Goal: Task Accomplishment & Management: Complete application form

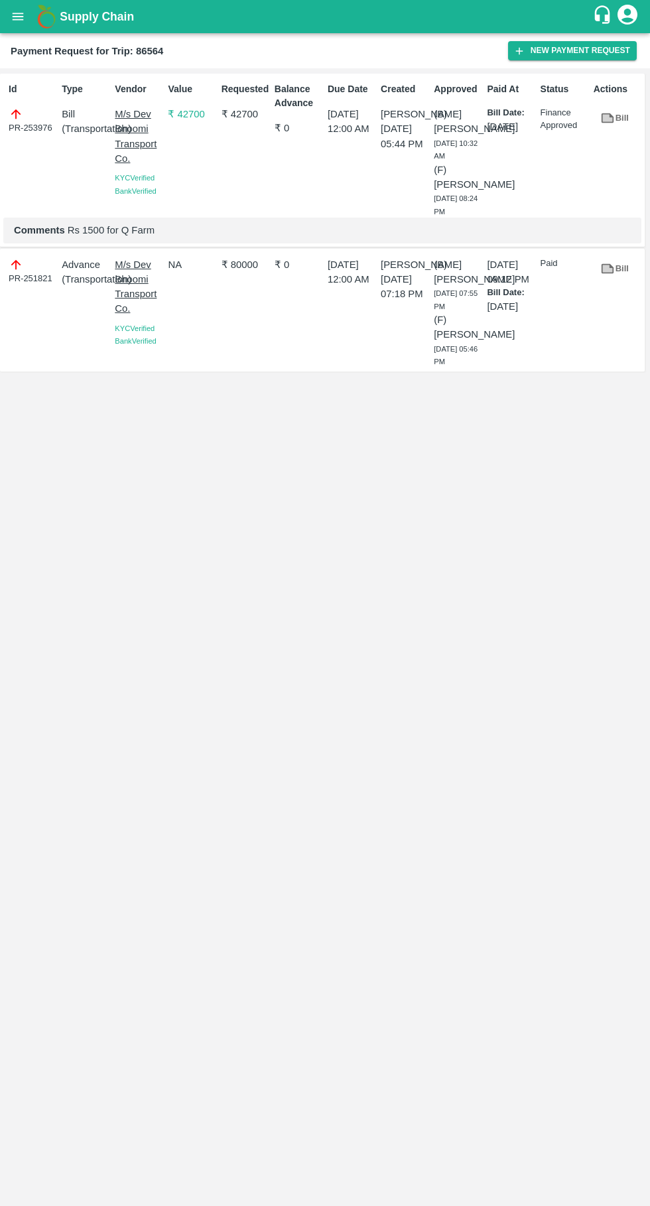
click at [18, 17] on icon "open drawer" at bounding box center [18, 16] width 11 height 7
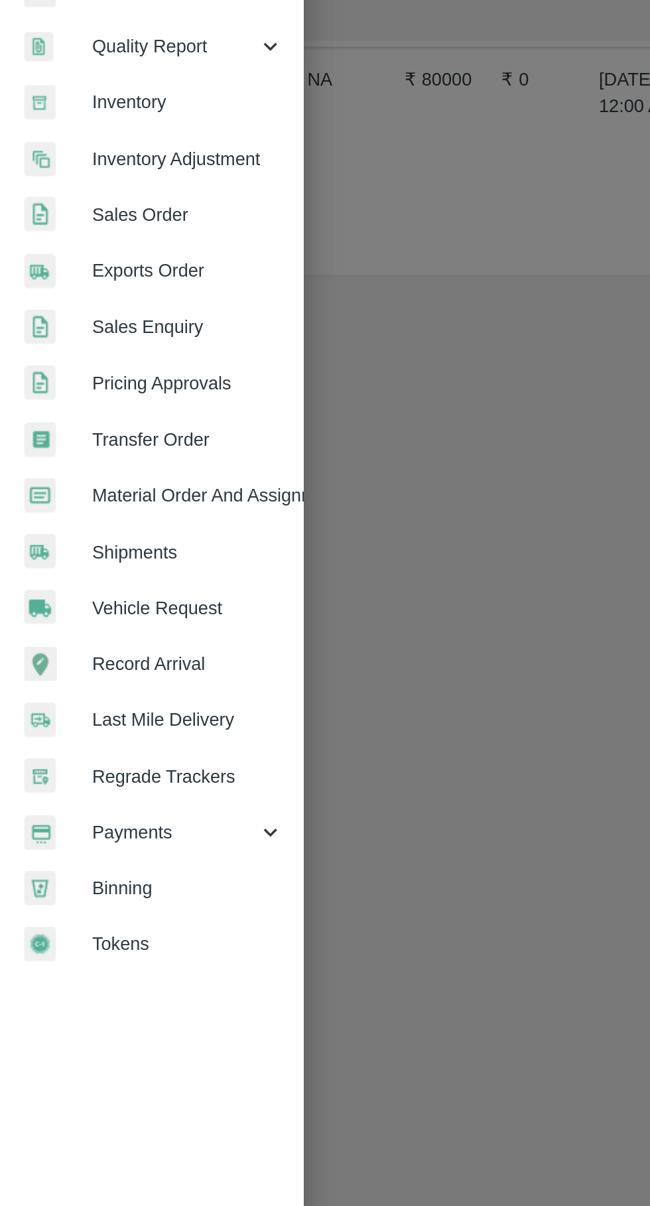
click at [104, 554] on span "Vehicle Request" at bounding box center [102, 554] width 105 height 15
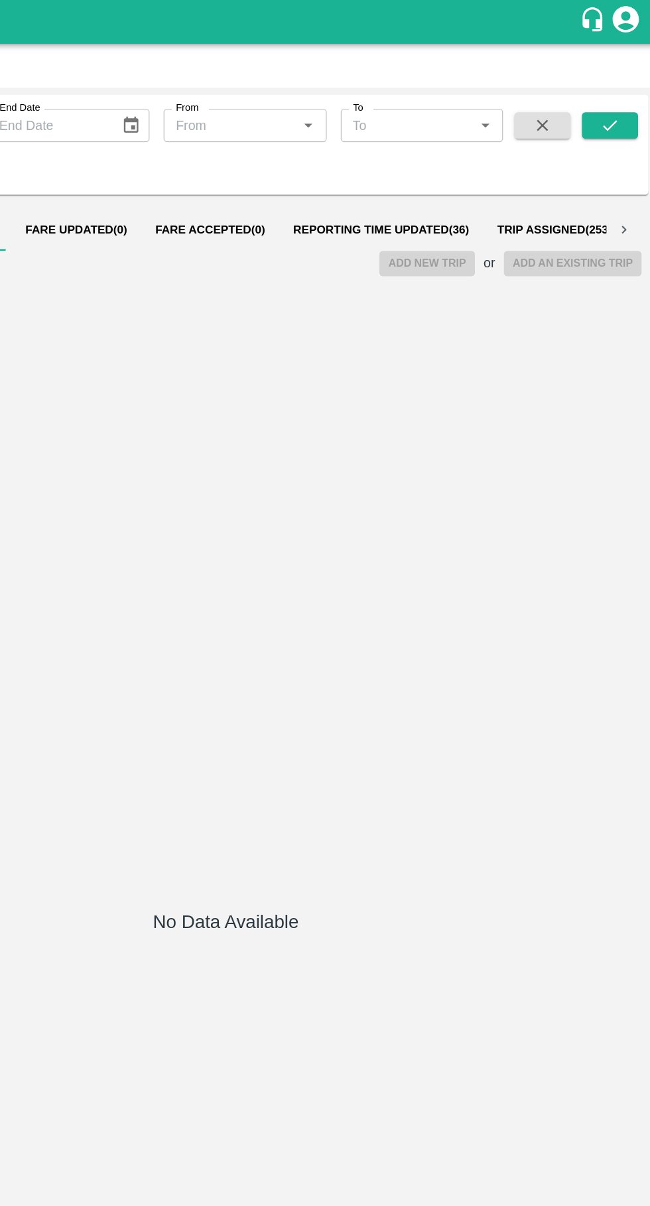
click at [422, 175] on span "Reporting Time Updated ( 36 )" at bounding box center [442, 174] width 133 height 11
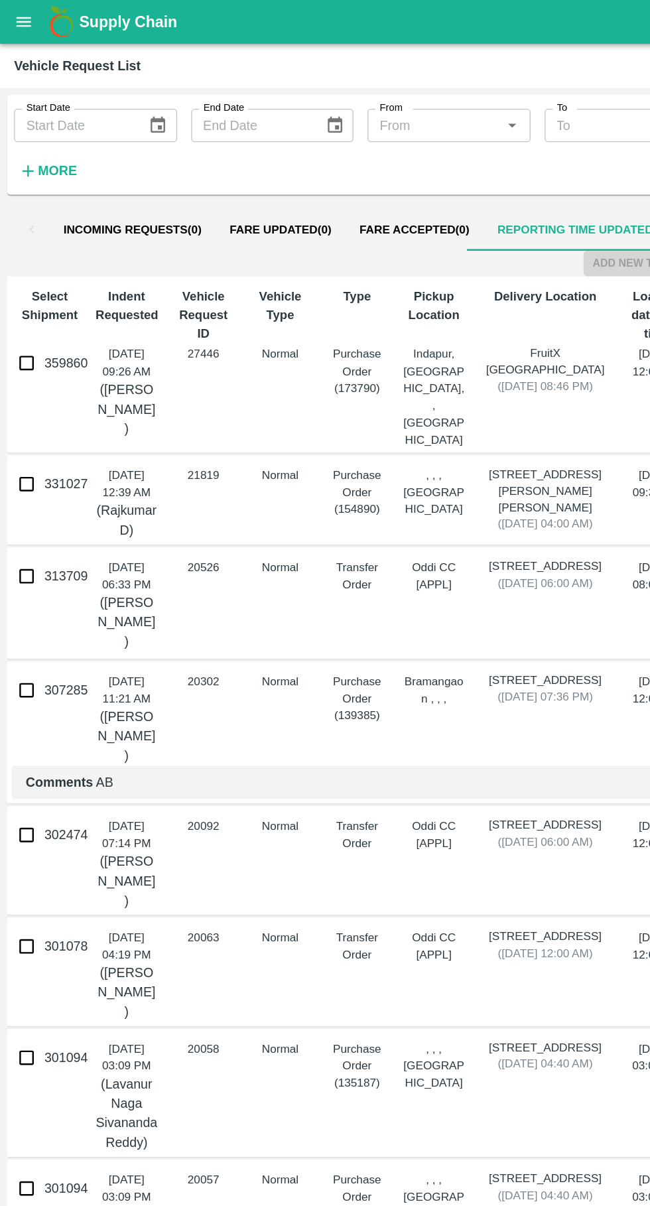
click at [26, 285] on input "359860" at bounding box center [20, 274] width 27 height 27
checkbox input "true"
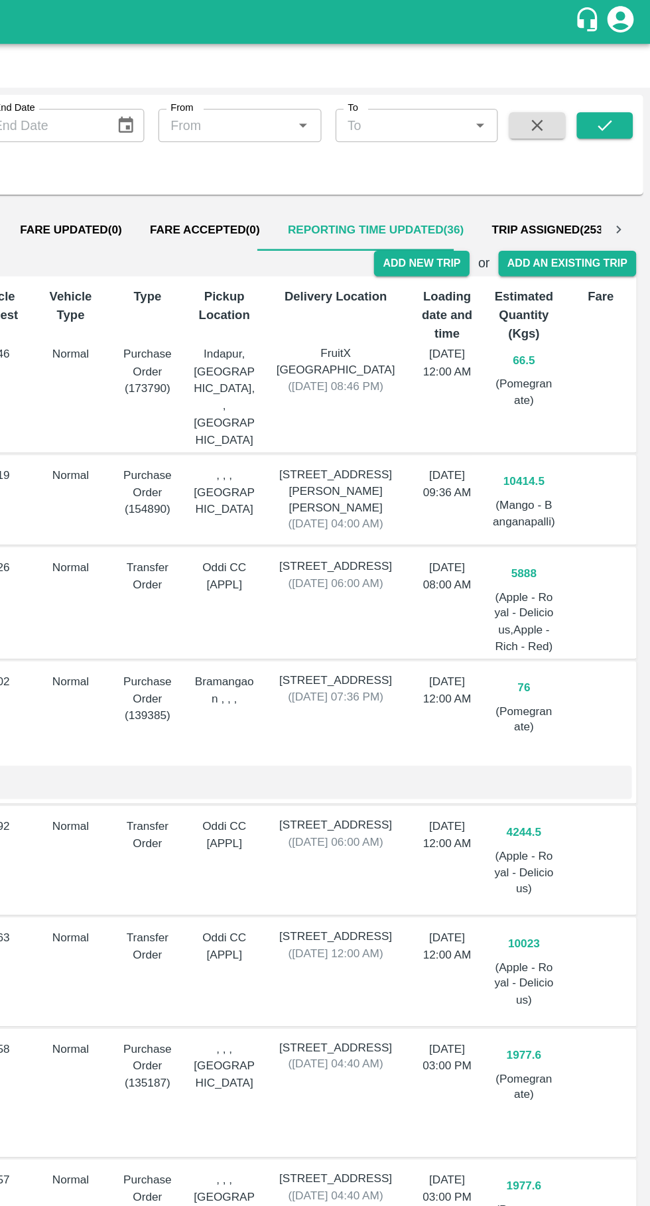
click at [476, 199] on button "Add New Trip" at bounding box center [477, 199] width 72 height 19
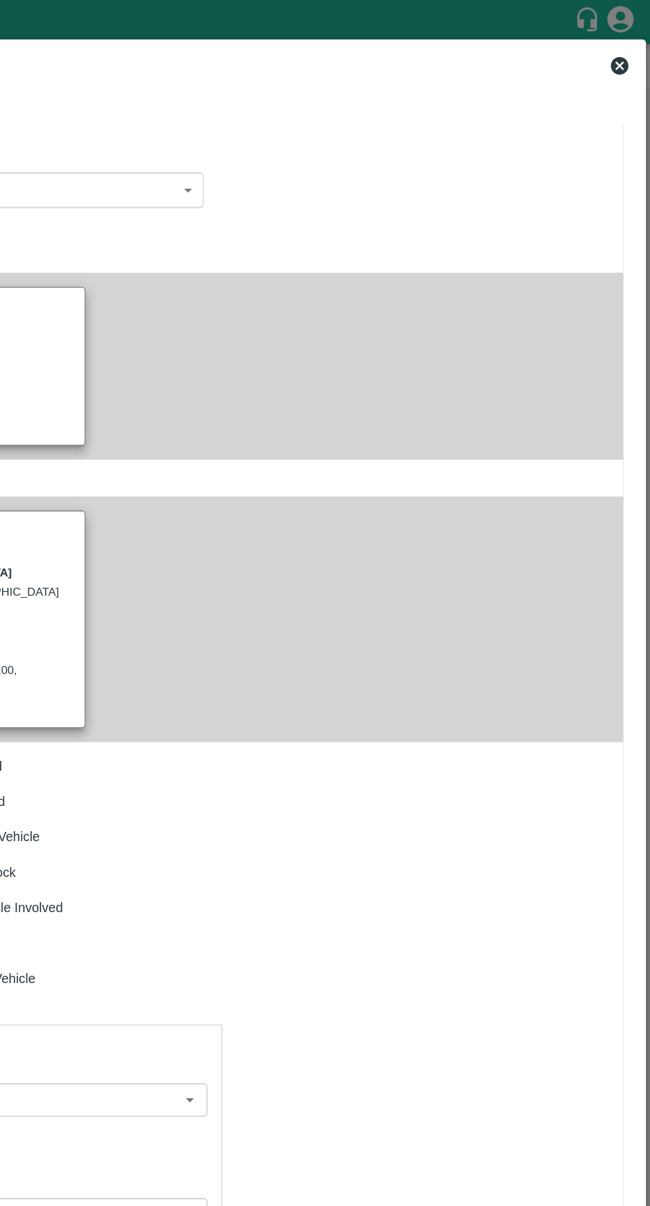
type input "66.5"
type input "Normal"
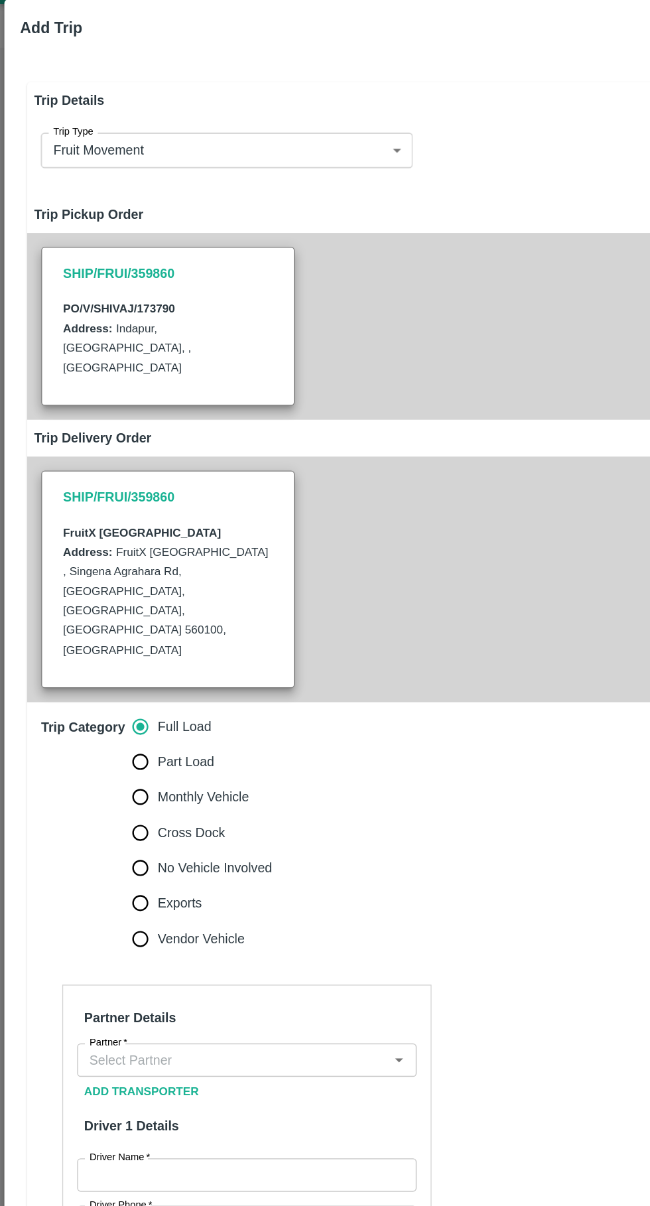
click at [190, 823] on input "Partner   *" at bounding box center [175, 831] width 227 height 17
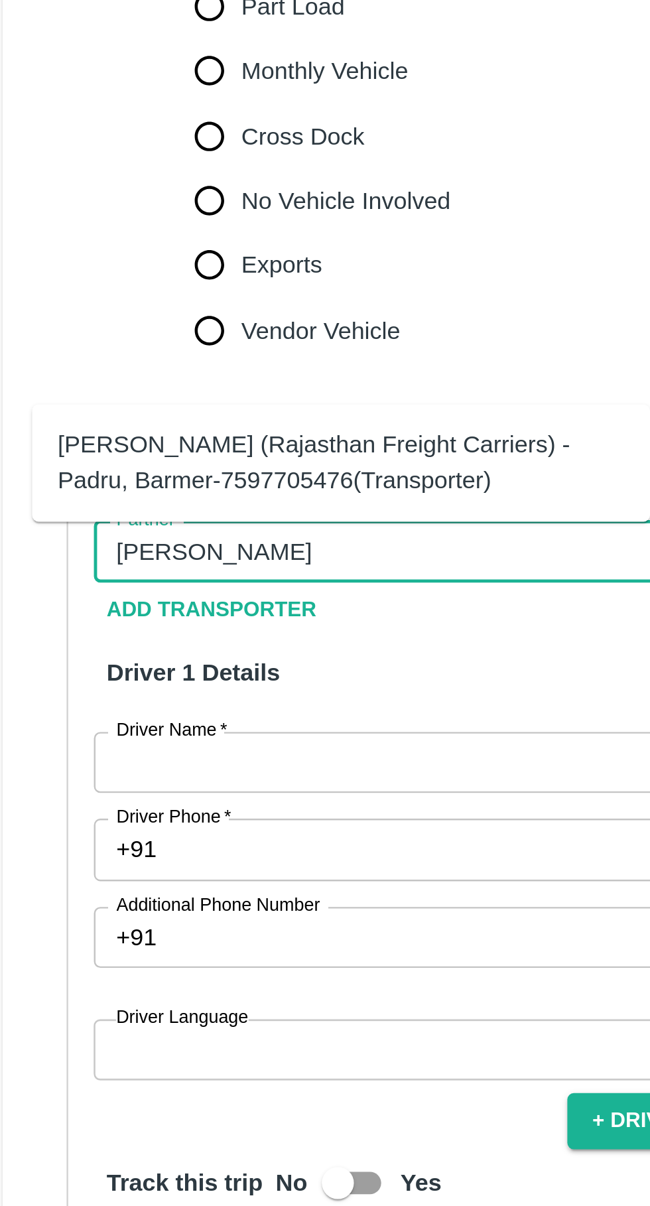
click at [83, 795] on div "[PERSON_NAME] (Rajasthan Freight Carriers) -Padru, Barmer-7597705476(Transporte…" at bounding box center [161, 795] width 234 height 30
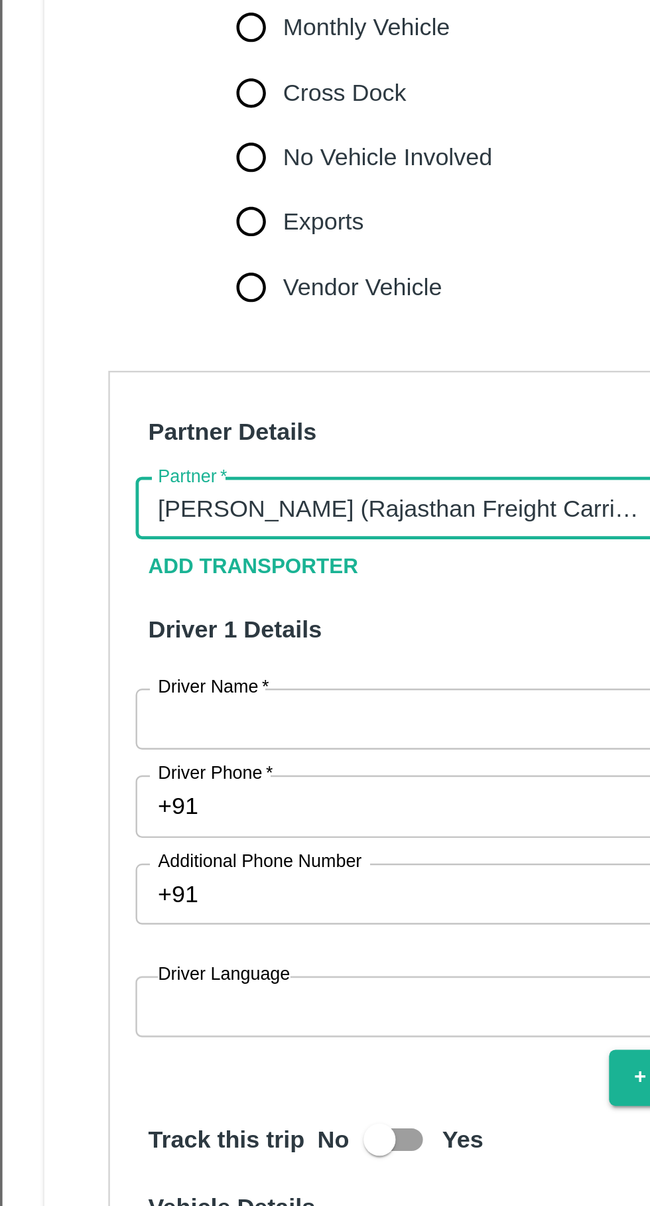
type input "[PERSON_NAME] (Rajasthan Freight Carriers) -Padru, Barmer-7597705476(Transporte…"
click at [88, 906] on input "Driver Name   *" at bounding box center [186, 918] width 257 height 25
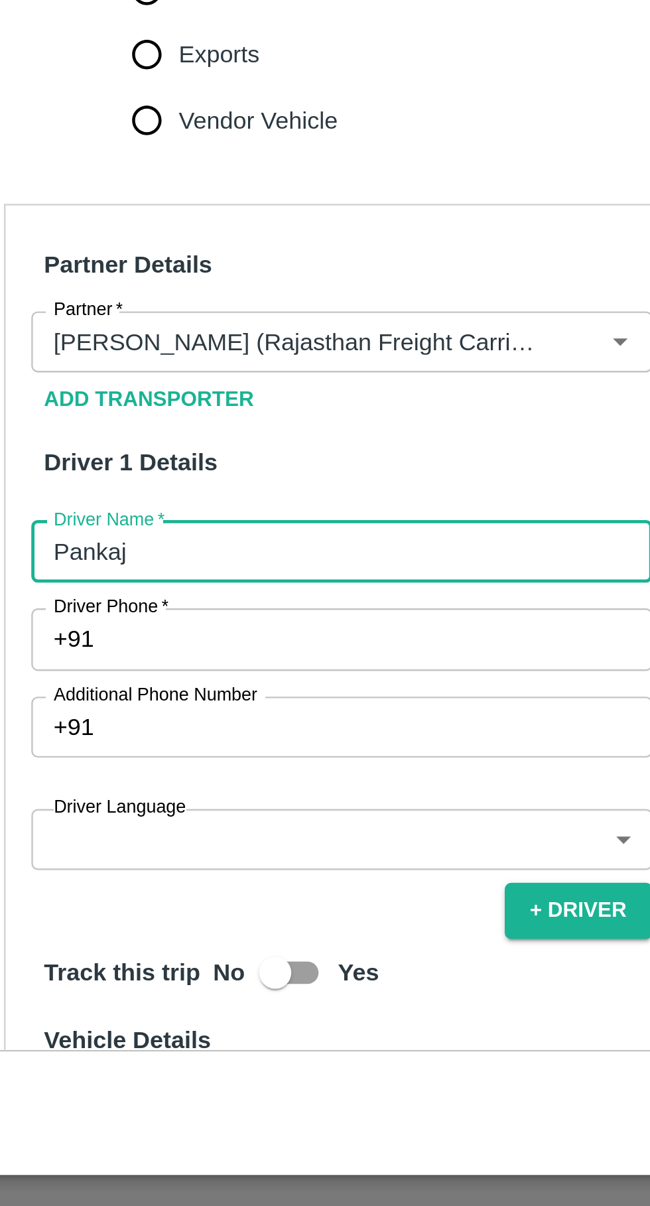
type input "Pankaj"
click at [107, 942] on input "Driver Phone   *" at bounding box center [203, 954] width 226 height 25
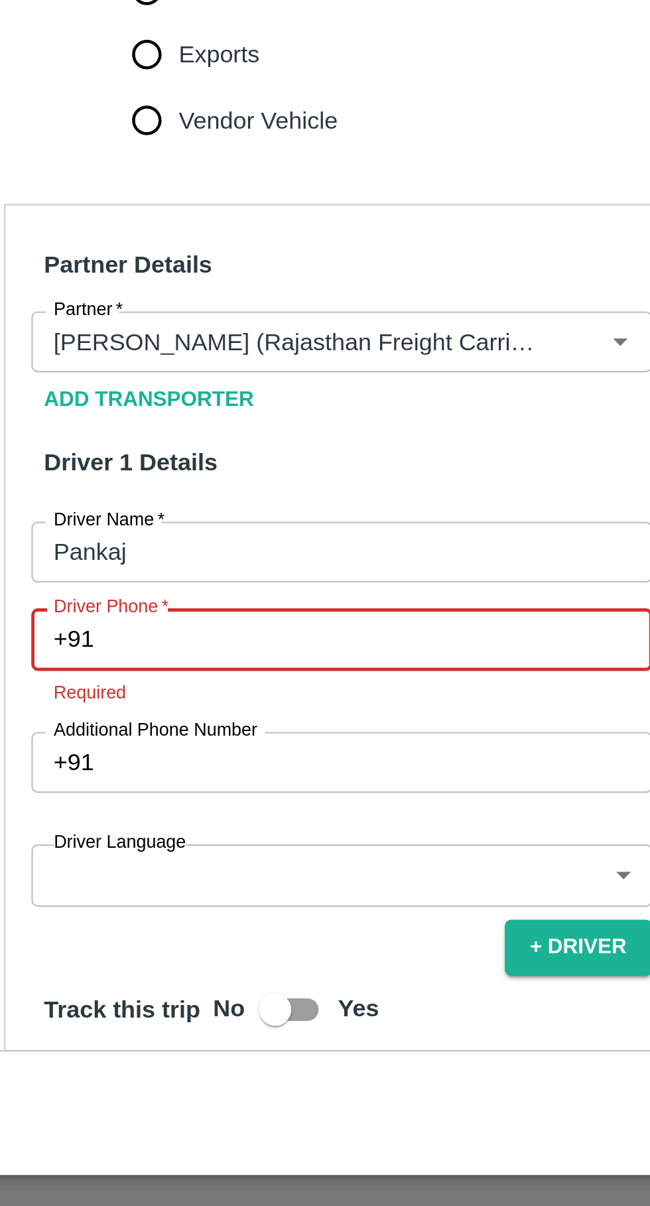
paste input "7841821525"
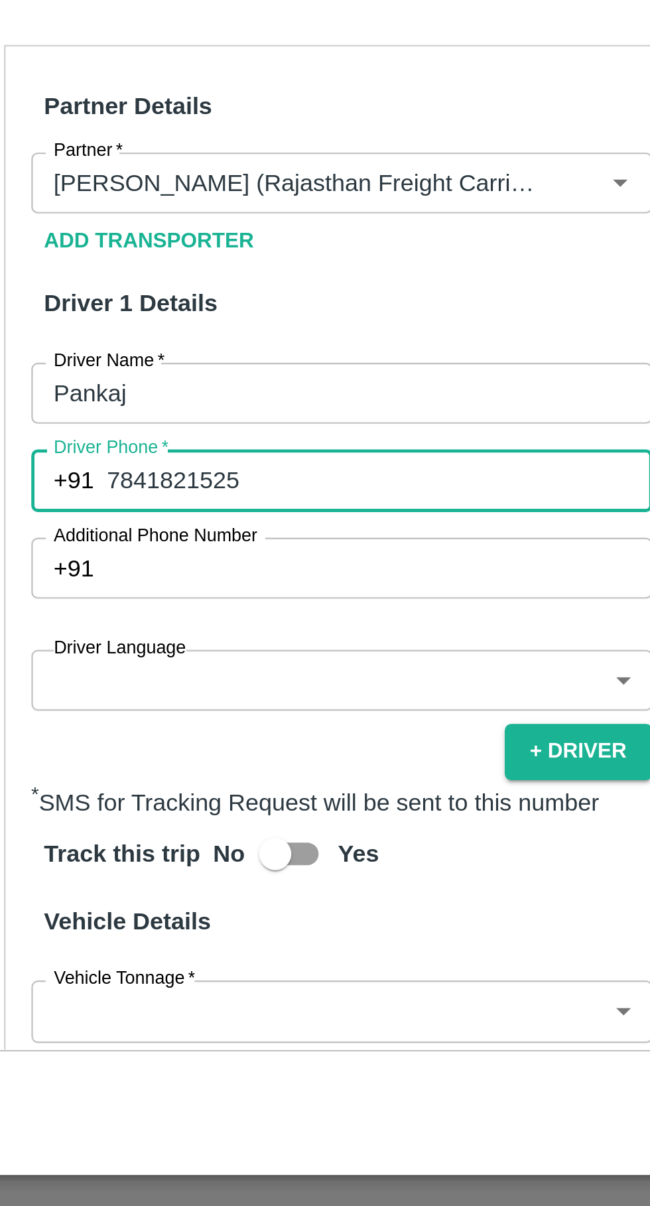
scroll to position [78, 0]
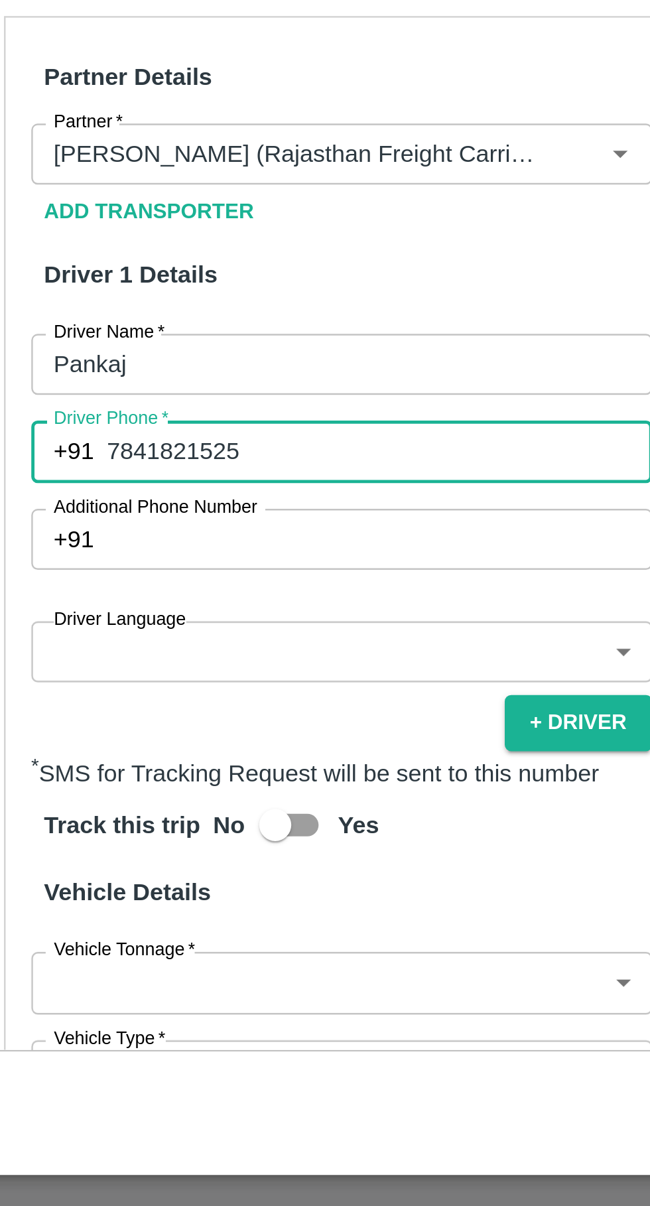
type input "7841821525"
click at [102, 890] on body "Supply Chain Vehicle Request List Start Date Start Date End Date End Date From …" at bounding box center [325, 603] width 650 height 1206
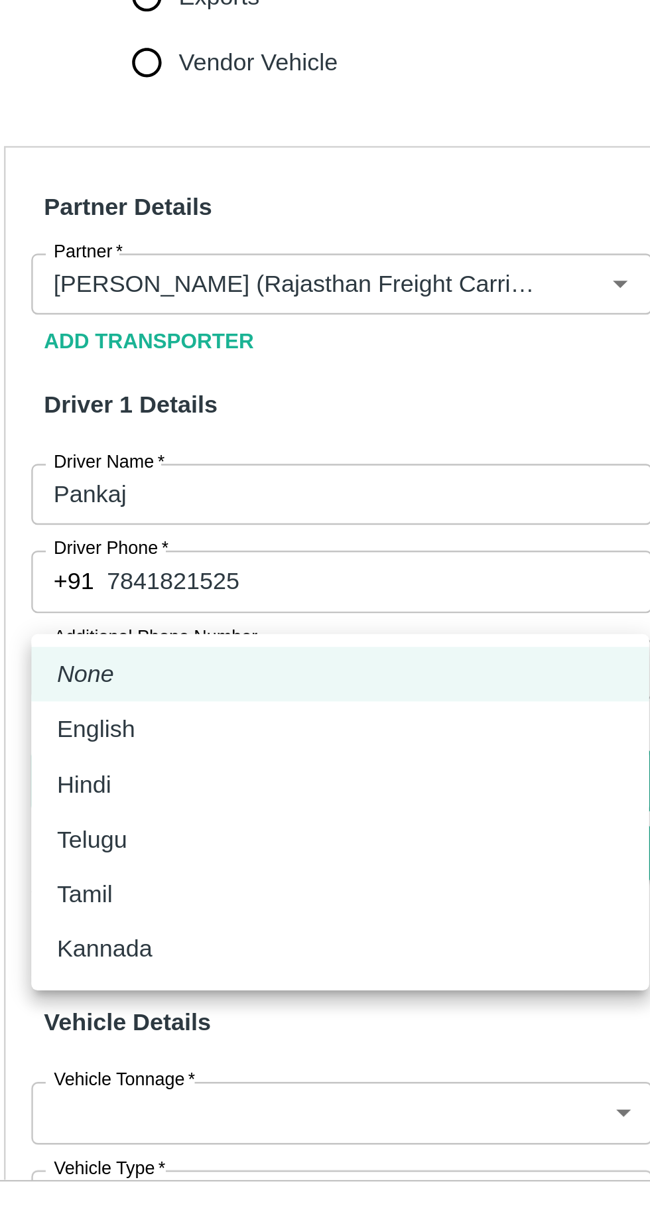
click at [72, 961] on p "Hindi" at bounding box center [80, 961] width 23 height 15
type input "hi"
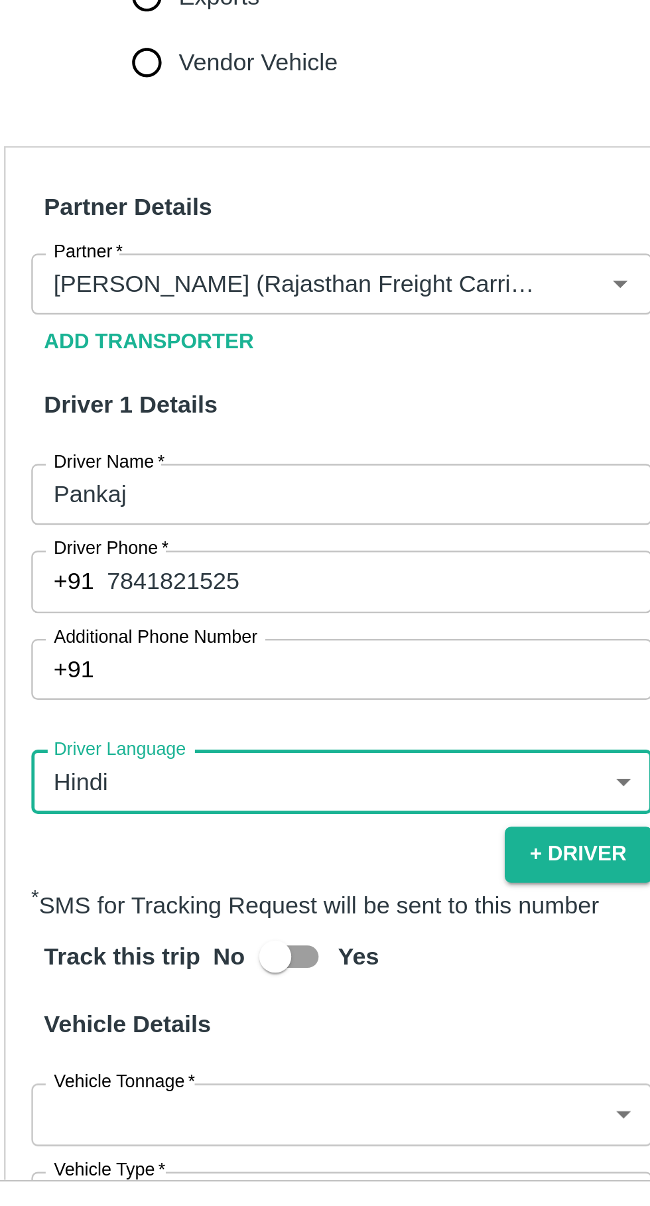
click at [165, 1020] on input "Yes" at bounding box center [159, 1032] width 76 height 25
checkbox input "true"
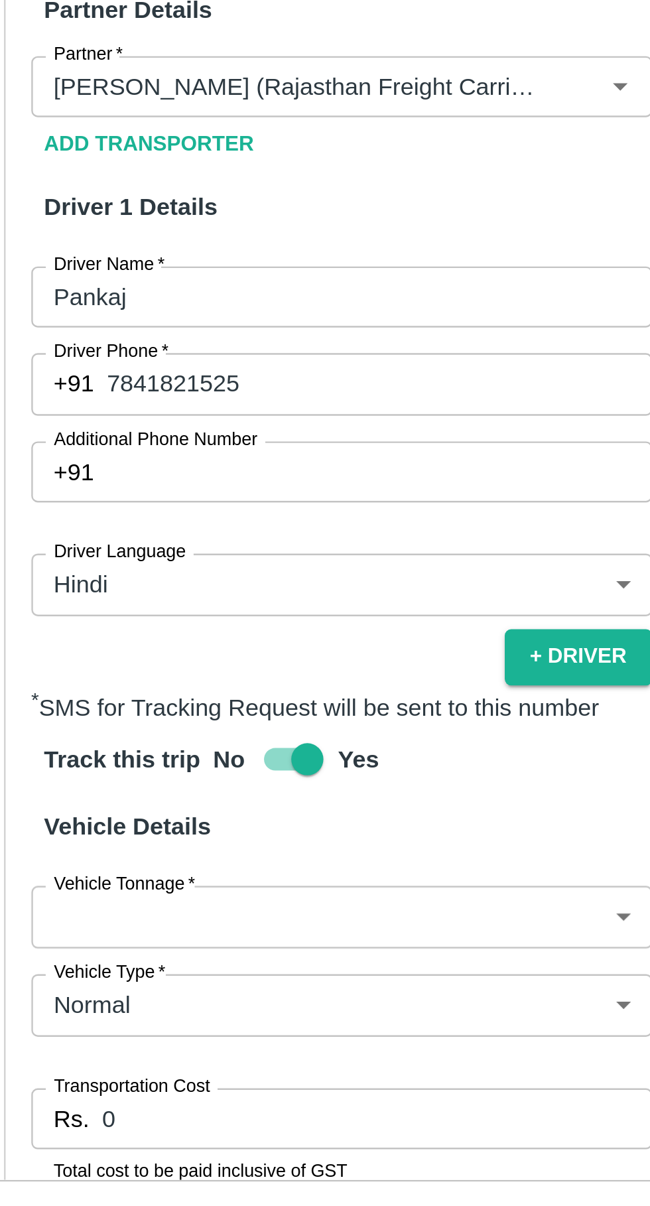
scroll to position [169, 0]
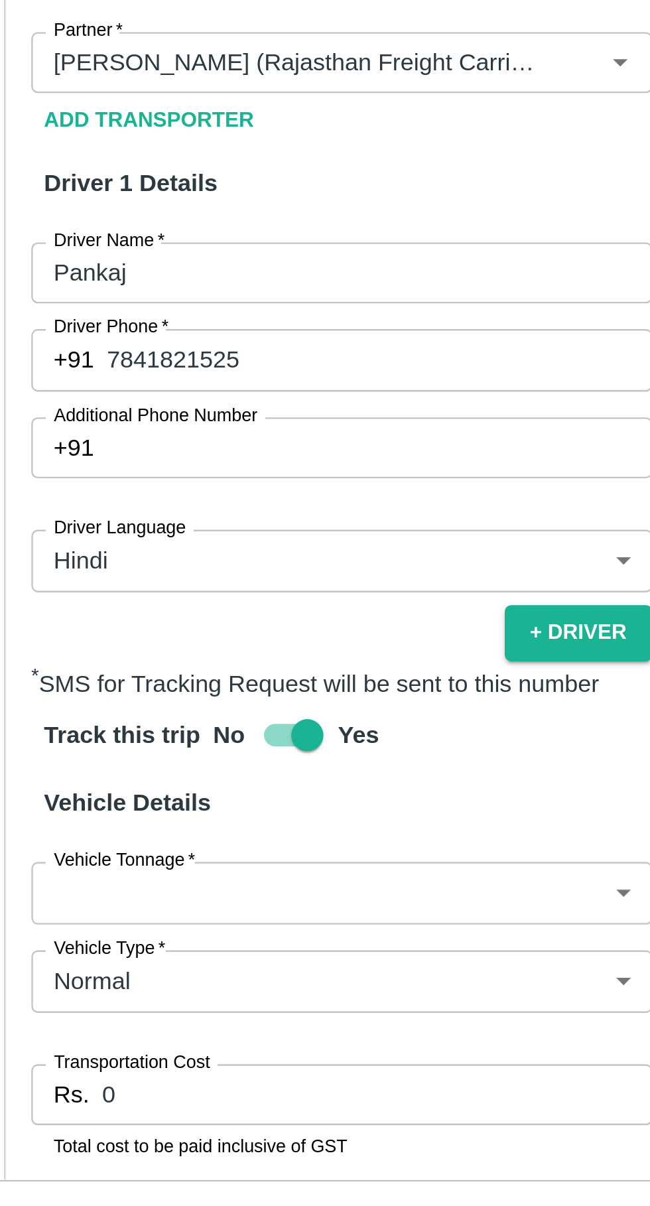
click at [195, 929] on body "Supply Chain Vehicle Request List Start Date Start Date End Date End Date From …" at bounding box center [325, 603] width 650 height 1206
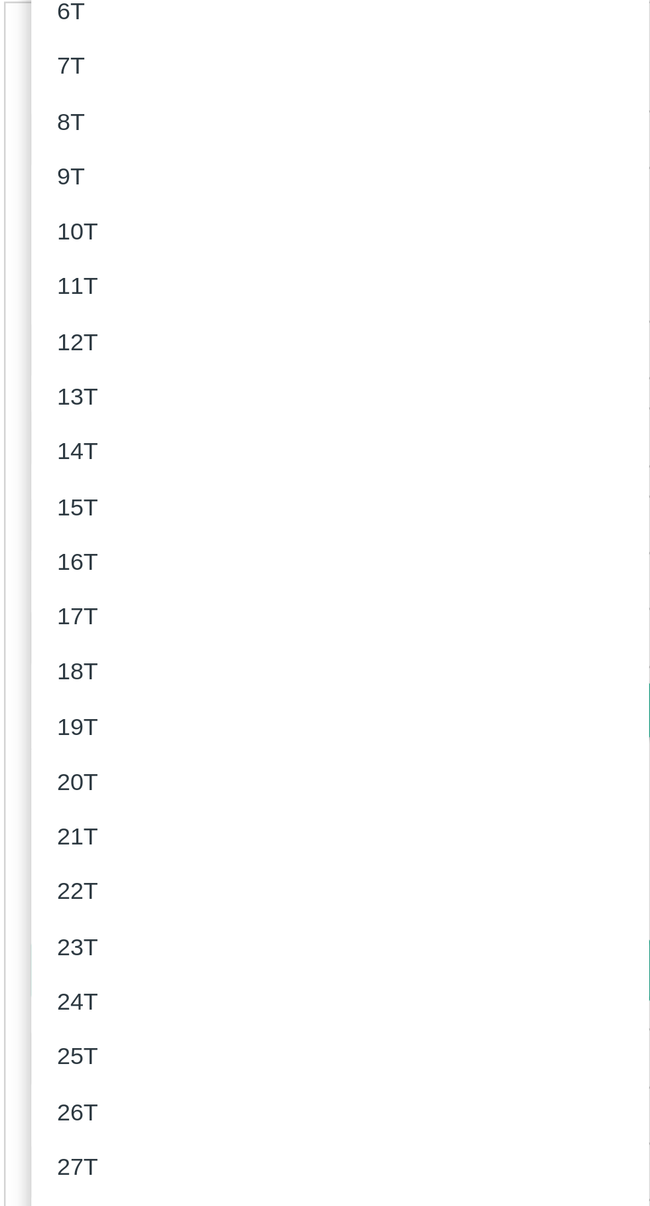
click at [72, 656] on p "8T" at bounding box center [74, 655] width 11 height 15
type input "8000"
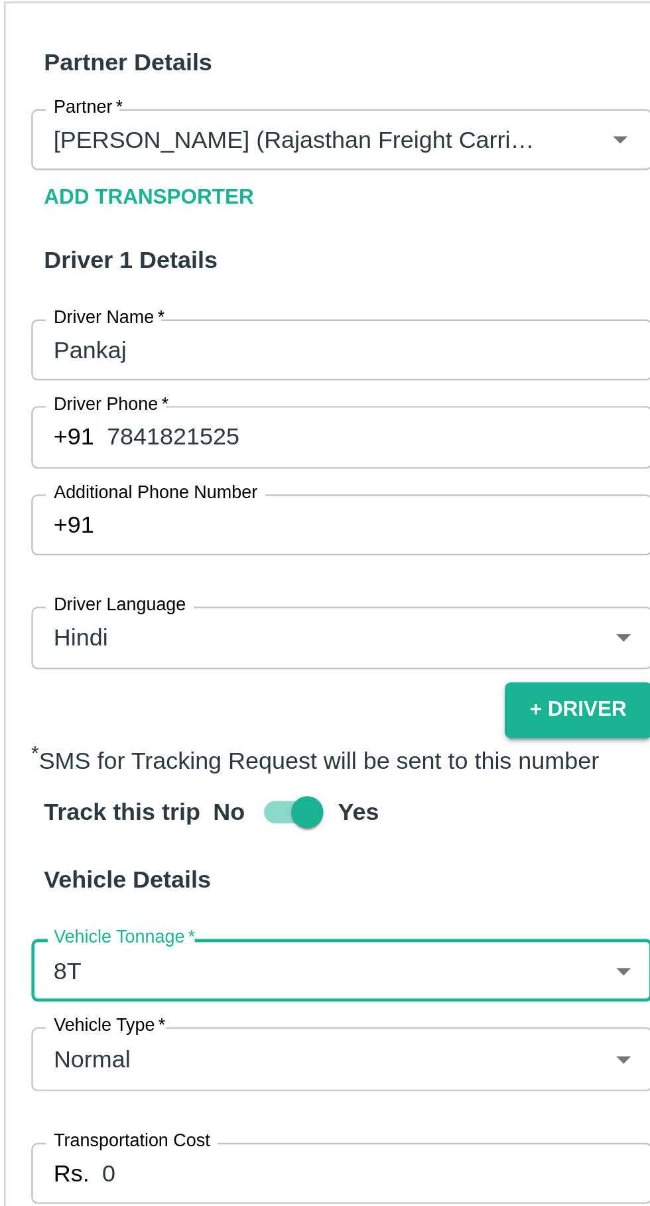
scroll to position [218, 0]
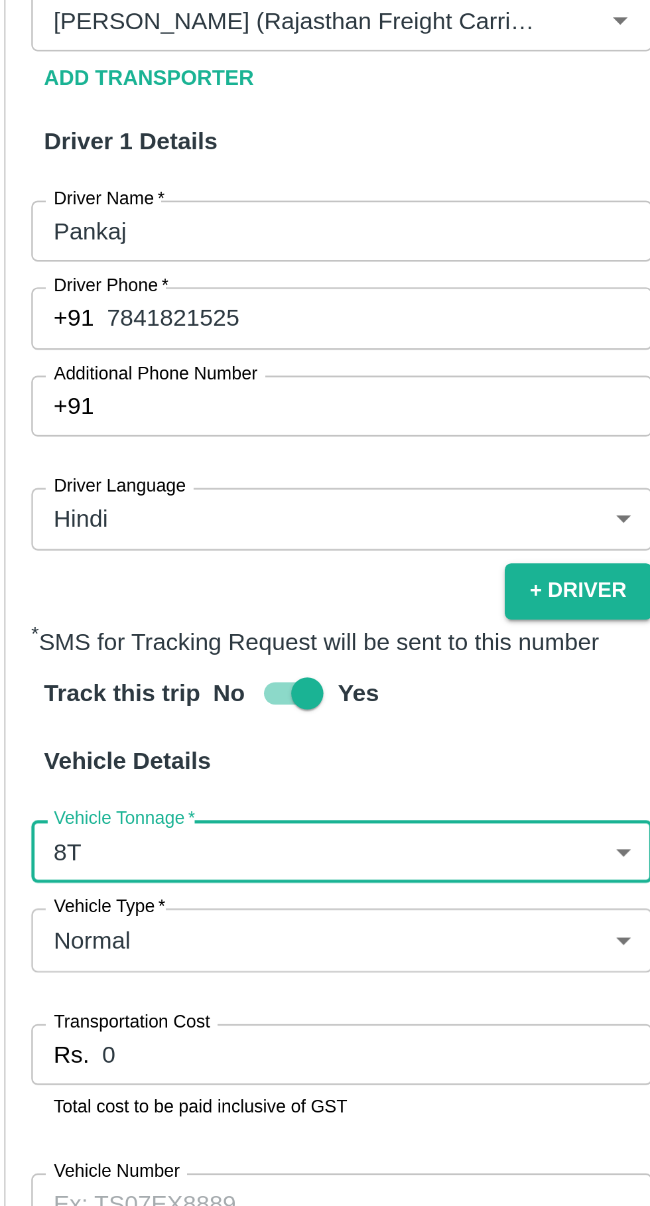
click at [157, 1028] on input "0" at bounding box center [202, 1040] width 228 height 25
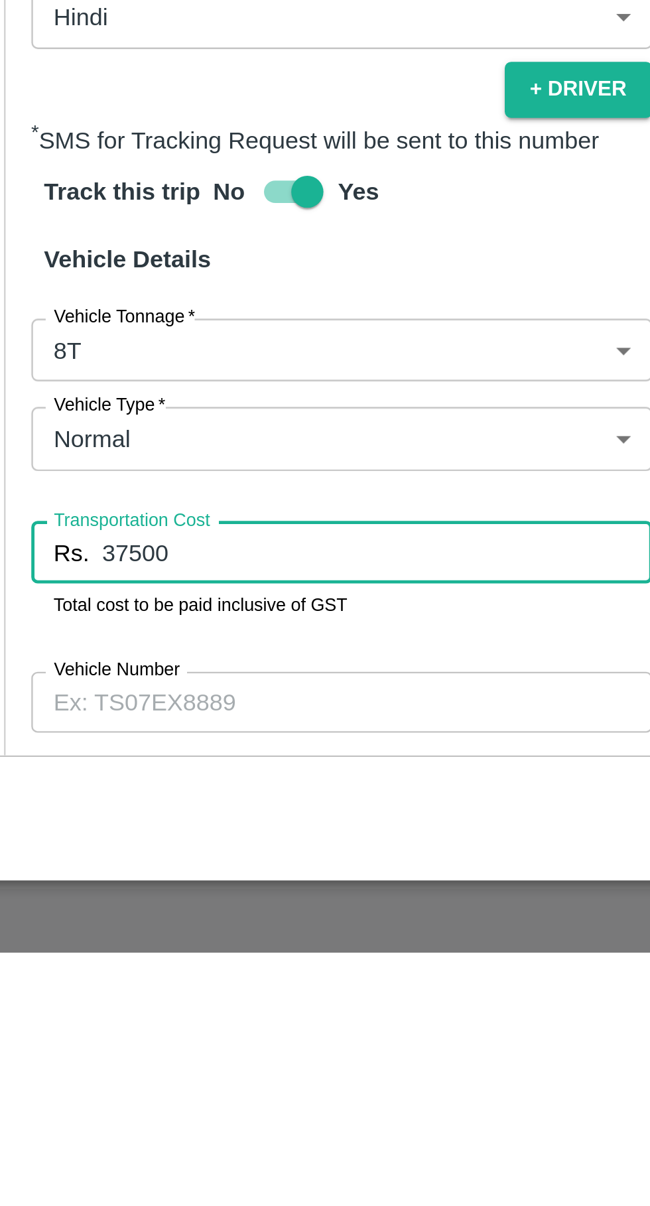
type input "37500"
click at [101, 1084] on label "Vehicle Number" at bounding box center [94, 1089] width 52 height 11
click at [101, 1090] on input "Vehicle Number" at bounding box center [186, 1102] width 257 height 25
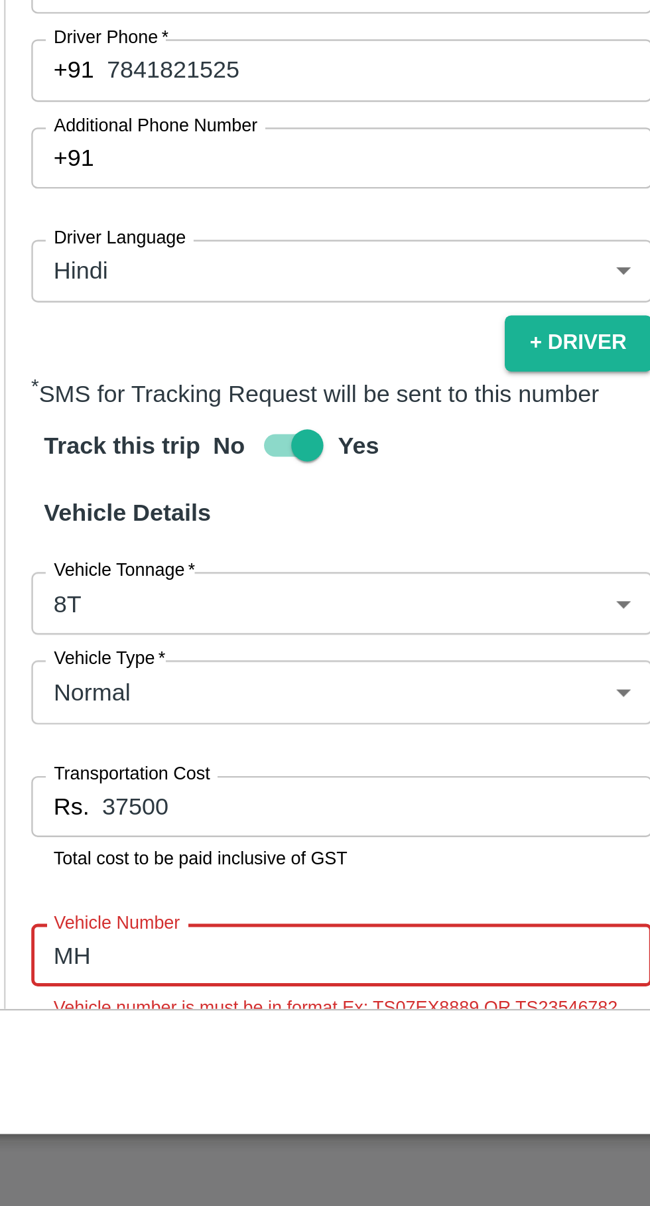
click at [115, 1090] on input "MH" at bounding box center [186, 1102] width 257 height 25
click at [137, 1090] on input "MH45AE" at bounding box center [186, 1102] width 257 height 25
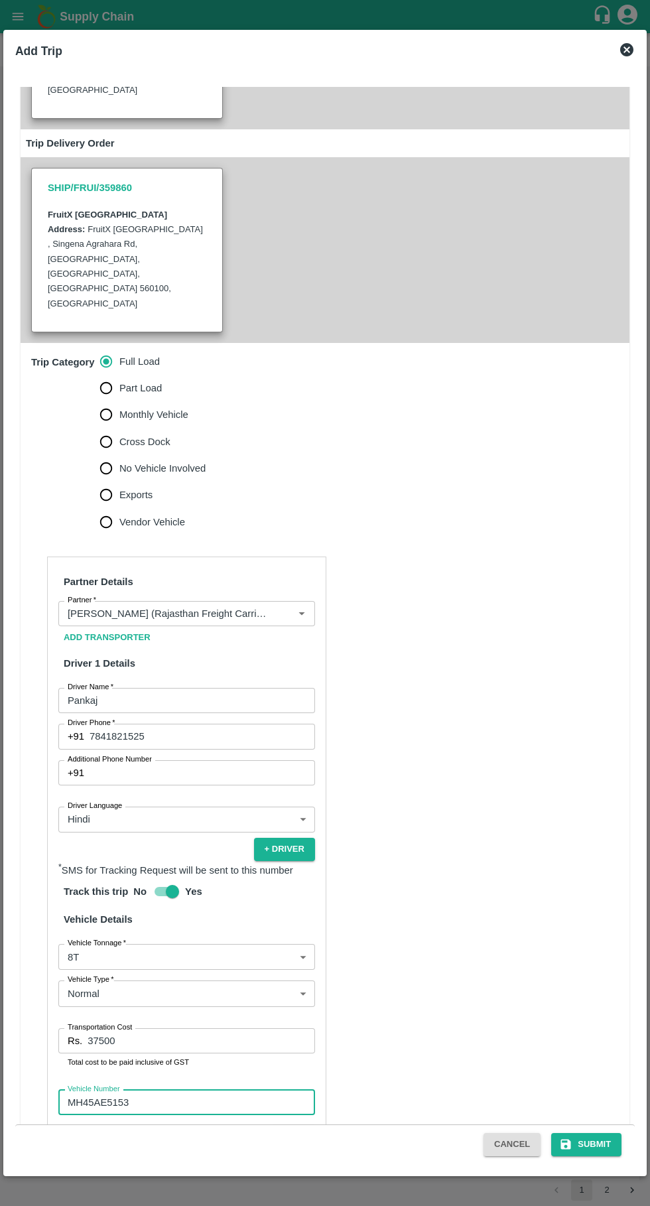
type input "MH45AE5153"
click at [591, 1140] on button "Submit" at bounding box center [586, 1144] width 70 height 23
